Goal: Task Accomplishment & Management: Manage account settings

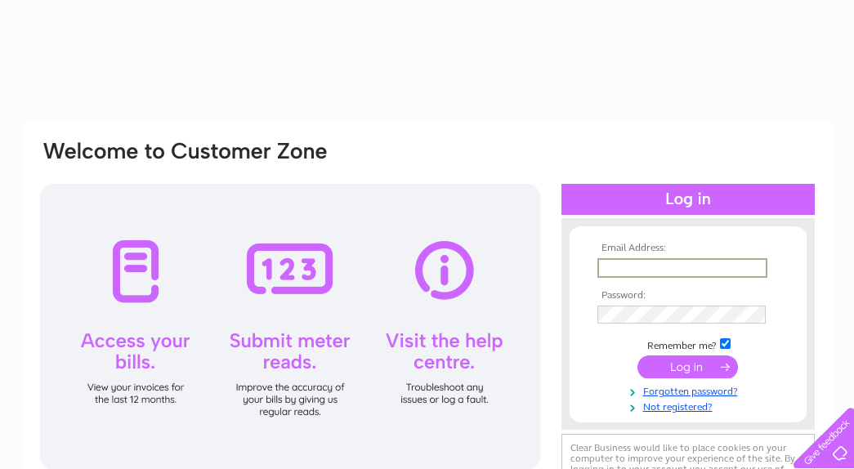
type input "events@stjohns-edinburgh.org.uk"
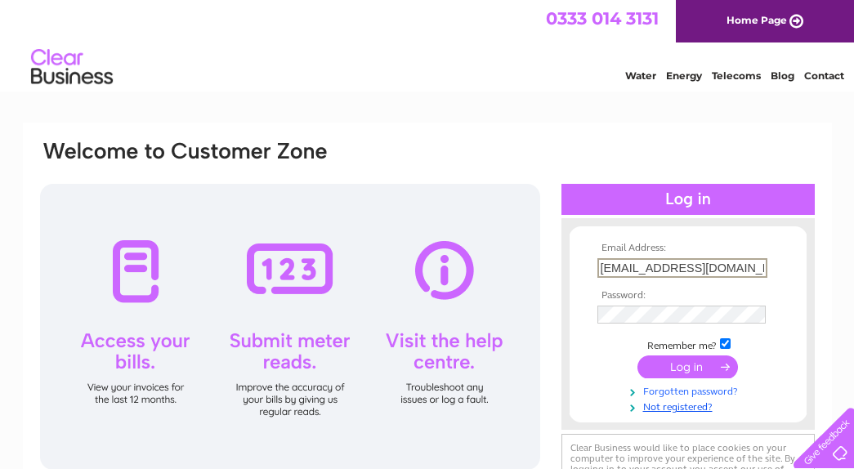
click at [667, 390] on link "Forgotten password?" at bounding box center [689, 390] width 185 height 16
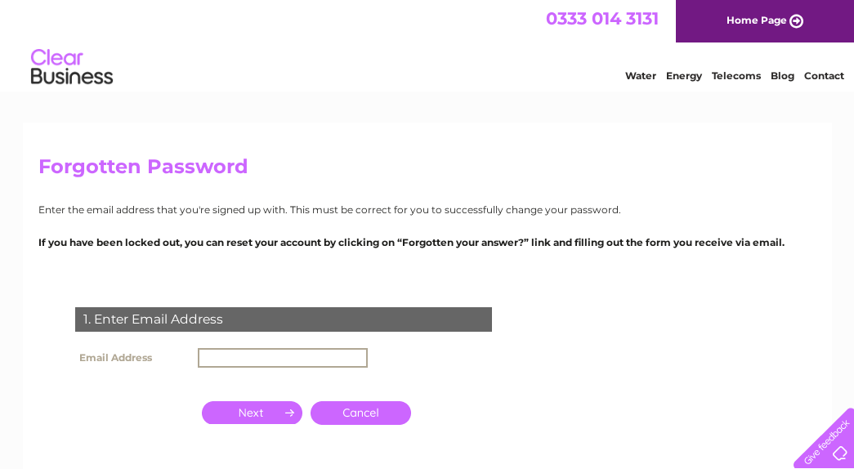
click at [240, 354] on input "text" at bounding box center [283, 358] width 170 height 20
drag, startPoint x: 237, startPoint y: 356, endPoint x: 127, endPoint y: 356, distance: 109.5
click at [127, 356] on tr "Email Address events@stjohns-edinburgh.org.uk" at bounding box center [221, 358] width 301 height 28
click at [248, 404] on input "button" at bounding box center [252, 410] width 100 height 23
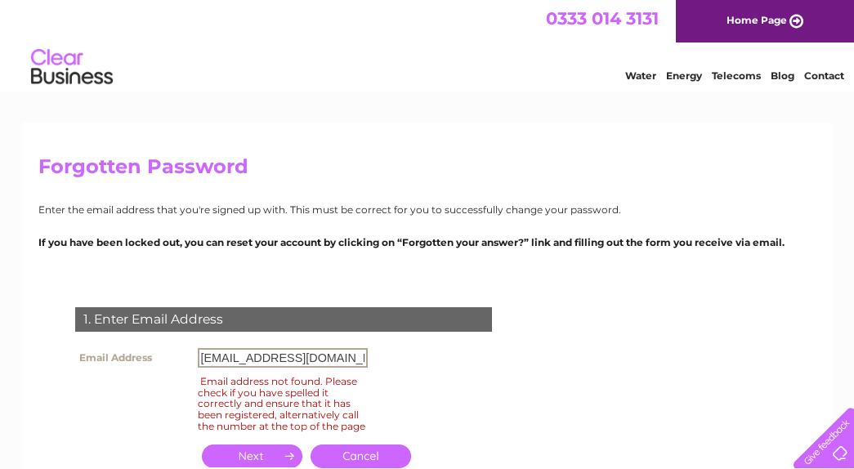
drag, startPoint x: 227, startPoint y: 360, endPoint x: 123, endPoint y: 360, distance: 103.7
click at [123, 360] on tr "Email Address office@stjohns-edinburgh.org.uk" at bounding box center [221, 358] width 301 height 28
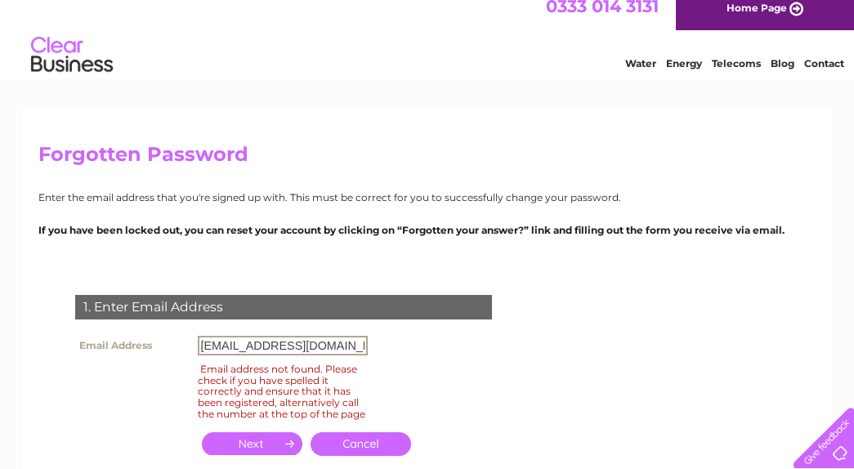
scroll to position [403, 0]
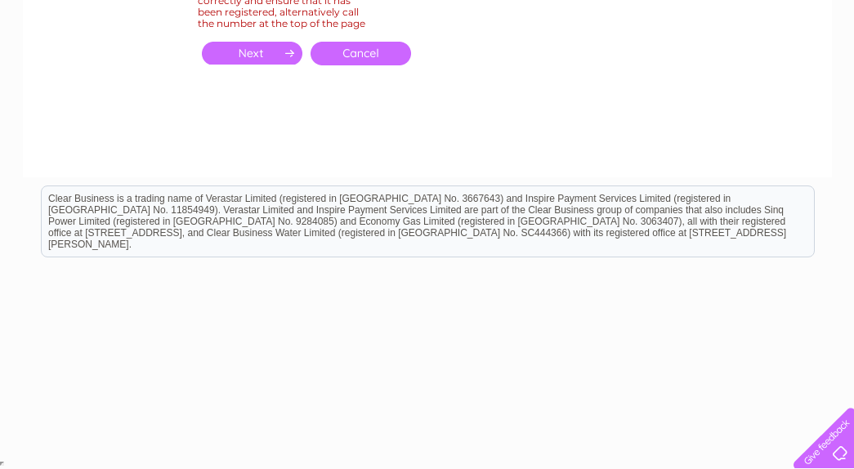
click at [251, 65] on input "button" at bounding box center [252, 53] width 100 height 23
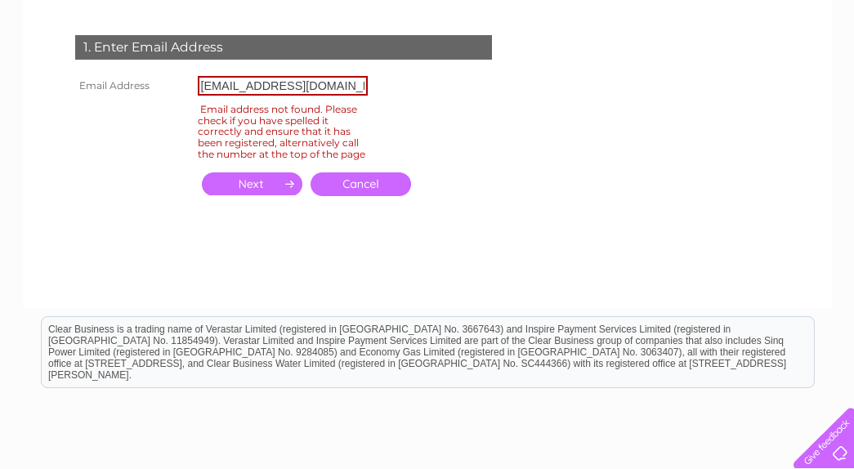
scroll to position [196, 0]
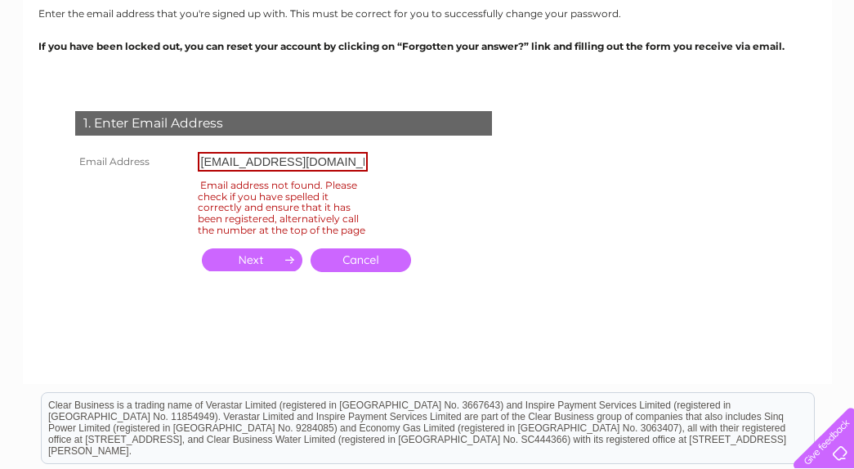
click at [257, 271] on input "button" at bounding box center [252, 259] width 100 height 23
drag, startPoint x: 256, startPoint y: 163, endPoint x: 91, endPoint y: 158, distance: 165.1
click at [91, 158] on tr "Email Address operations@stjohns-edinburgh.org.uk" at bounding box center [221, 162] width 301 height 28
click at [245, 271] on input "button" at bounding box center [252, 259] width 100 height 23
drag, startPoint x: 236, startPoint y: 162, endPoint x: 16, endPoint y: 162, distance: 220.5
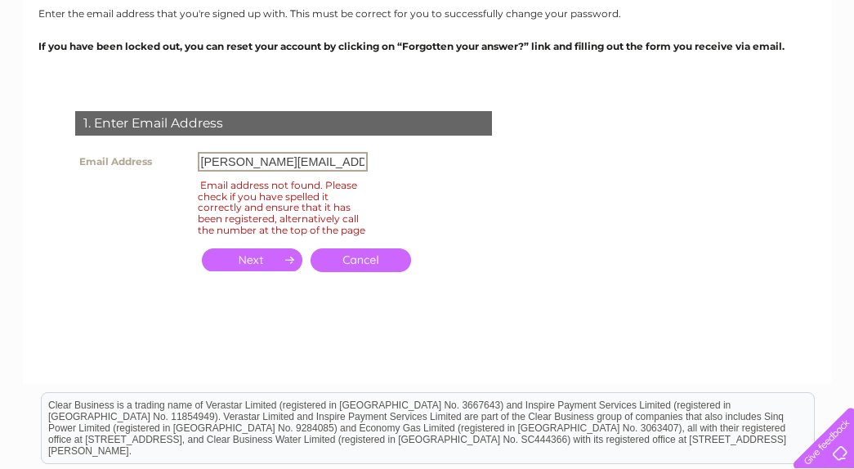
click at [16, 162] on div "Forgotten Password Enter the email address that you're signed up with. This mus…" at bounding box center [427, 294] width 854 height 737
type input "admin@stjohns-edinburgh.org.uk"
click input "submit" at bounding box center [0, 0] width 0 height 0
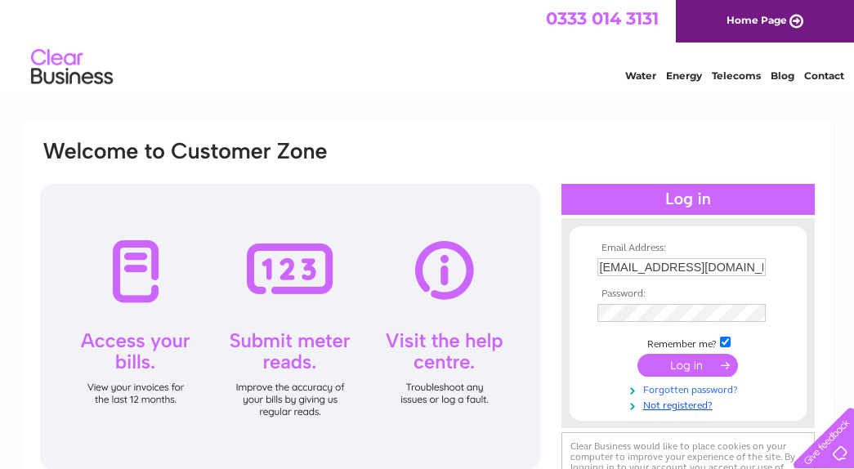
click at [670, 390] on link "Forgotten password?" at bounding box center [689, 389] width 185 height 16
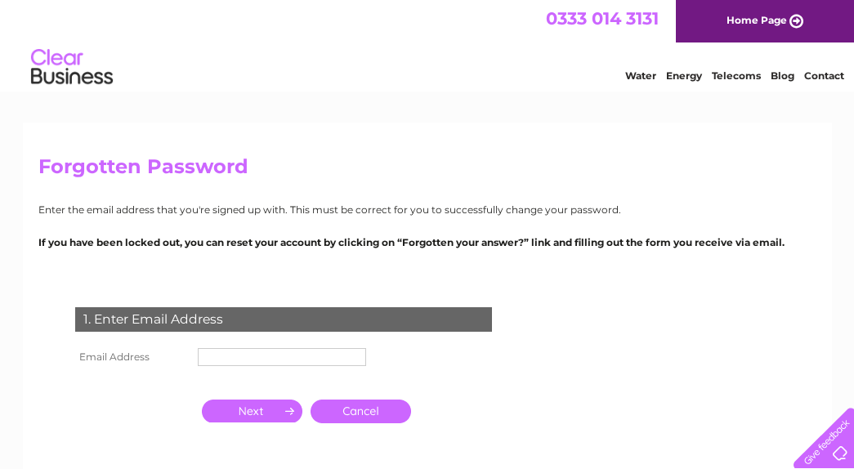
click at [225, 353] on input "text" at bounding box center [282, 357] width 168 height 18
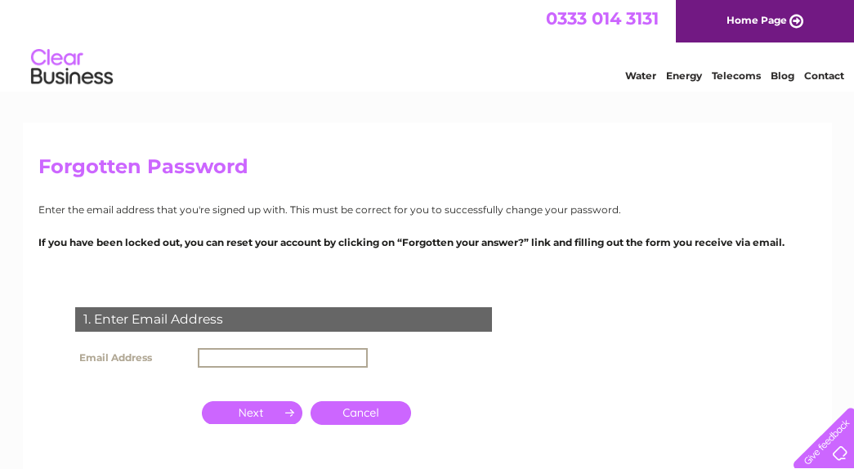
type input "events@stjohns-edinburgh.org.uk"
click at [256, 408] on input "button" at bounding box center [252, 412] width 100 height 23
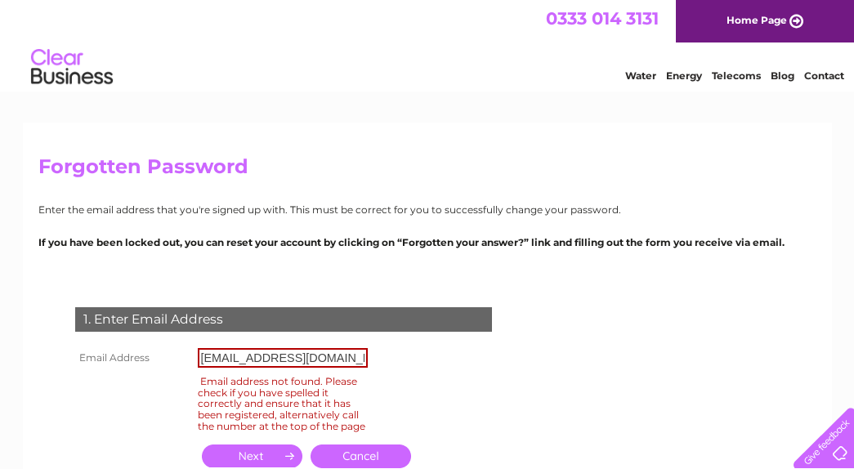
click at [302, 154] on div "Forgotten Password Enter the email address that you're signed up with. This mus…" at bounding box center [427, 351] width 809 height 457
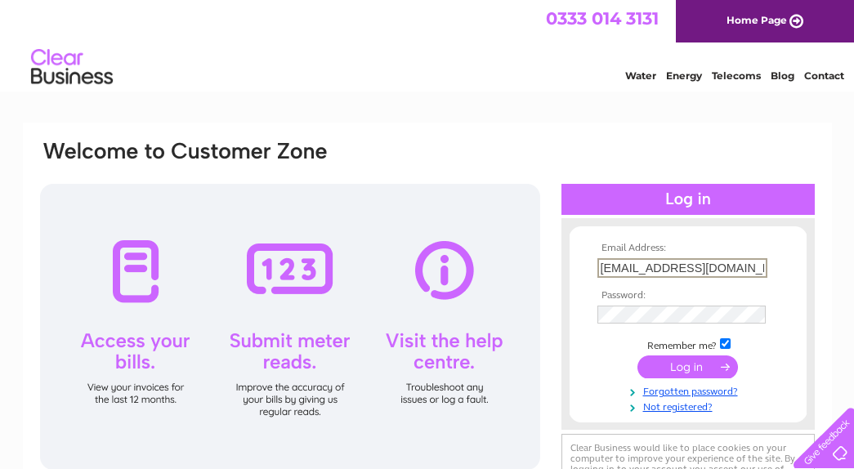
drag, startPoint x: 635, startPoint y: 265, endPoint x: 488, endPoint y: 267, distance: 146.2
click at [488, 267] on div "Email Address: [EMAIL_ADDRESS][DOMAIN_NAME] Password:" at bounding box center [427, 324] width 778 height 370
type input "[EMAIL_ADDRESS][DOMAIN_NAME]"
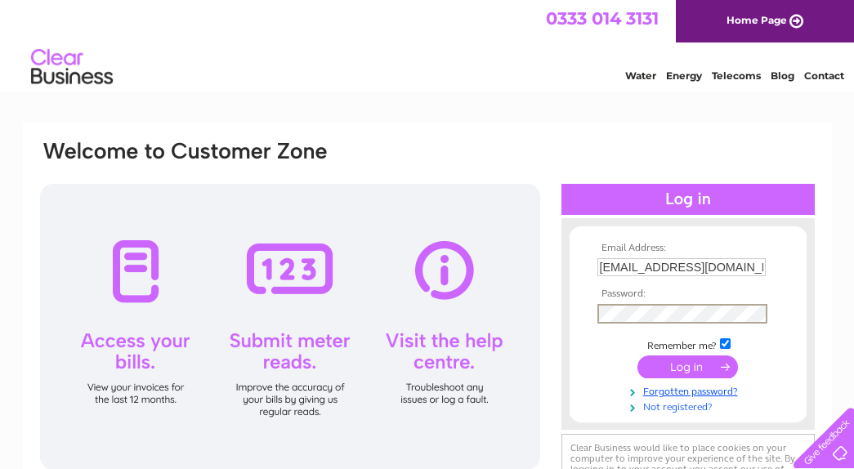
click at [664, 408] on link "Not registered?" at bounding box center [689, 406] width 185 height 16
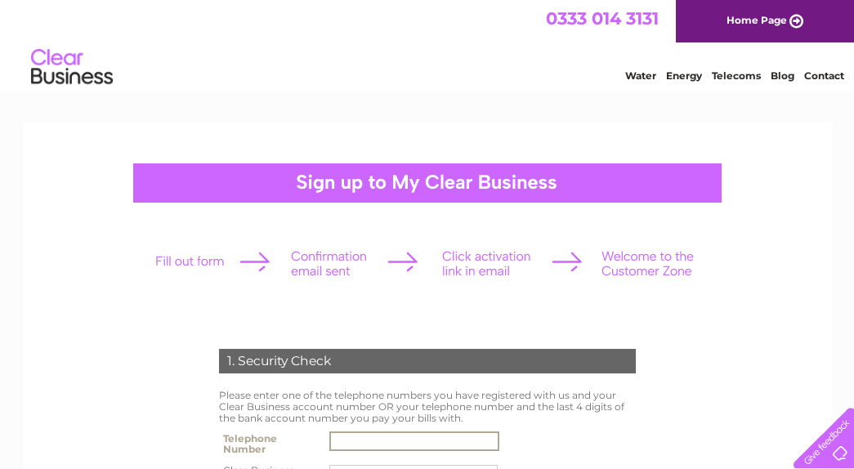
click at [351, 439] on input "text" at bounding box center [414, 441] width 170 height 20
type input "01312297565"
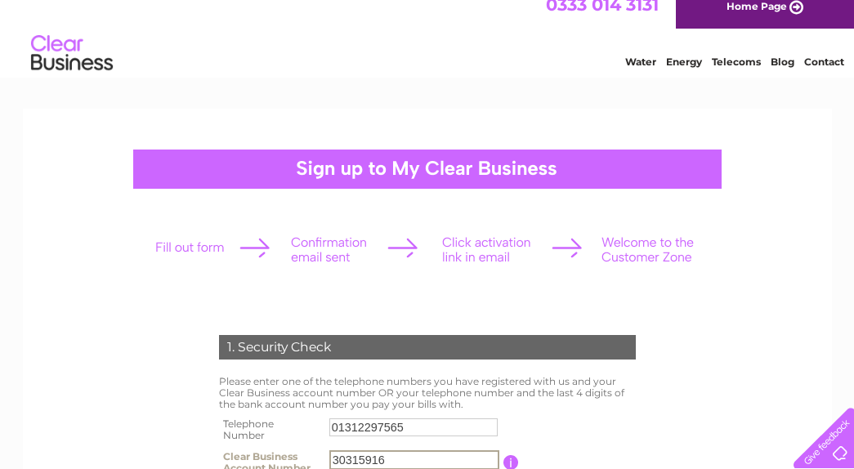
type input "30315916"
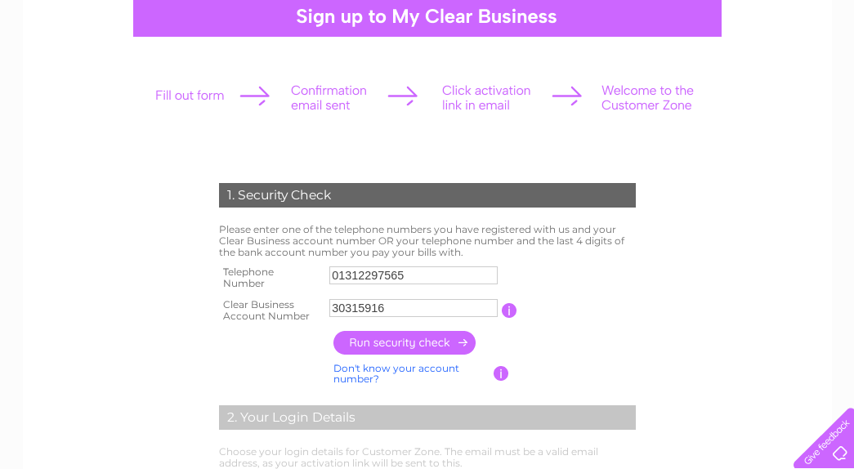
scroll to position [171, 0]
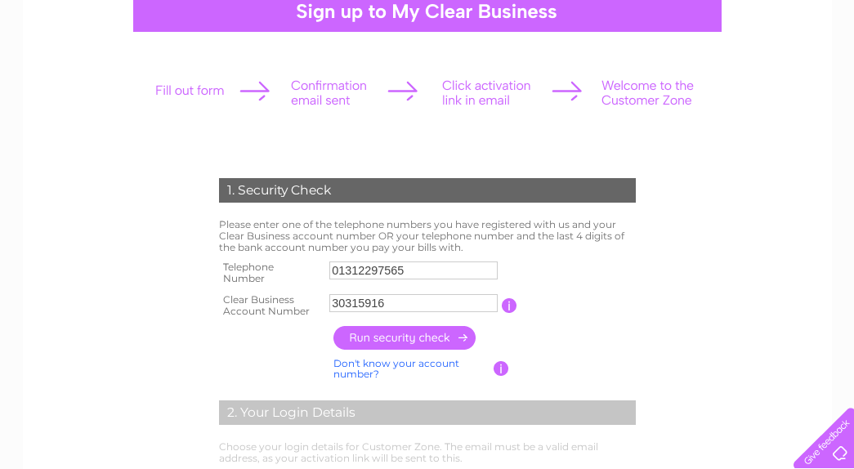
click at [404, 341] on input "button" at bounding box center [405, 338] width 144 height 24
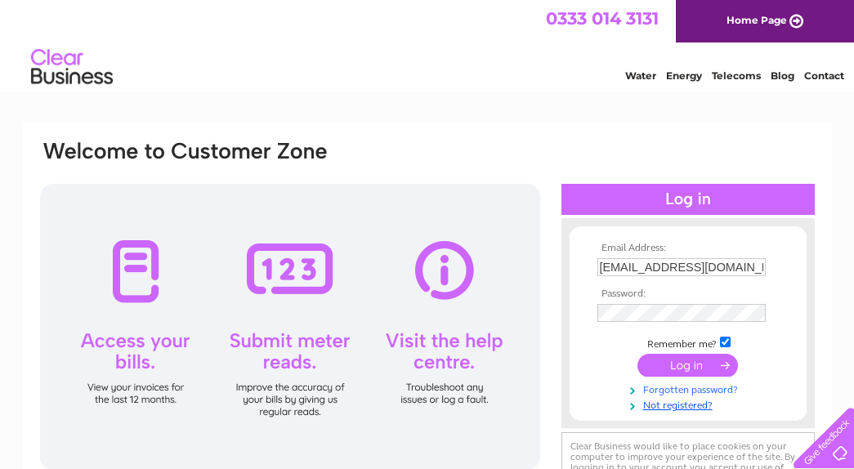
click at [687, 389] on link "Forgotten password?" at bounding box center [689, 389] width 185 height 16
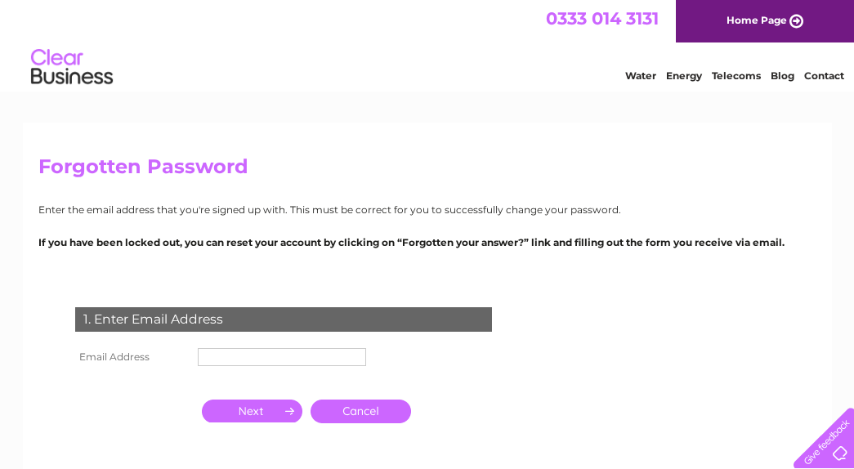
click at [304, 350] on input "text" at bounding box center [282, 357] width 168 height 18
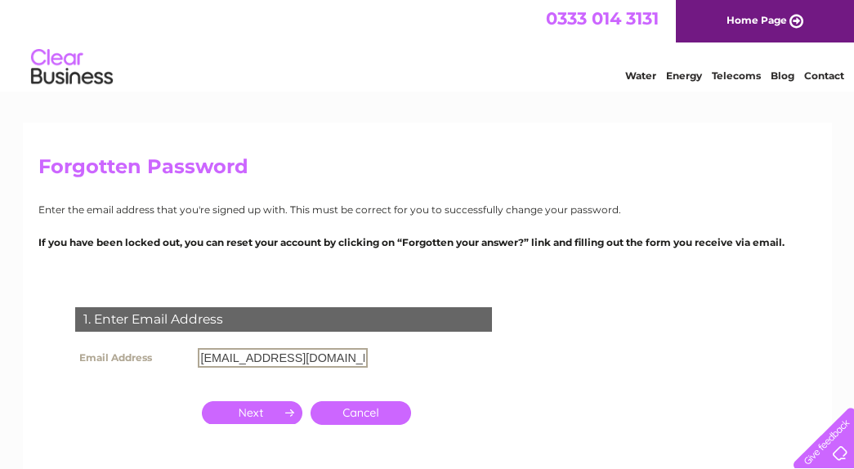
drag, startPoint x: 234, startPoint y: 360, endPoint x: 132, endPoint y: 361, distance: 102.1
click at [132, 361] on tr "Email Address [EMAIL_ADDRESS][DOMAIN_NAME]" at bounding box center [221, 358] width 301 height 28
type input "[EMAIL_ADDRESS][DOMAIN_NAME]"
click at [245, 409] on input "button" at bounding box center [252, 412] width 100 height 23
